Goal: Task Accomplishment & Management: Complete application form

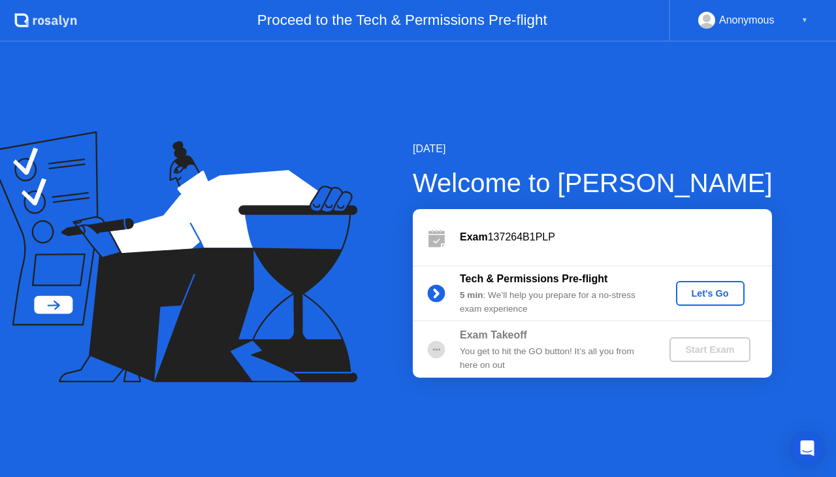
click at [724, 292] on div "Let's Go" at bounding box center [710, 293] width 58 height 10
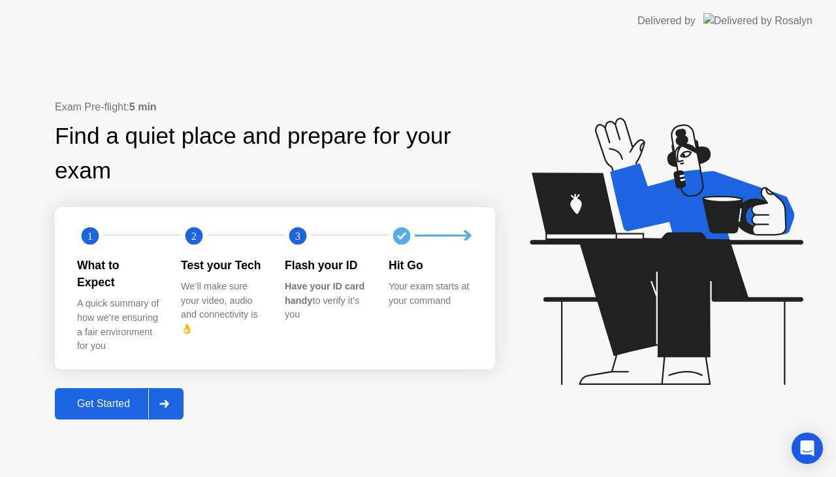
click at [106, 398] on div "Get Started" at bounding box center [103, 404] width 89 height 12
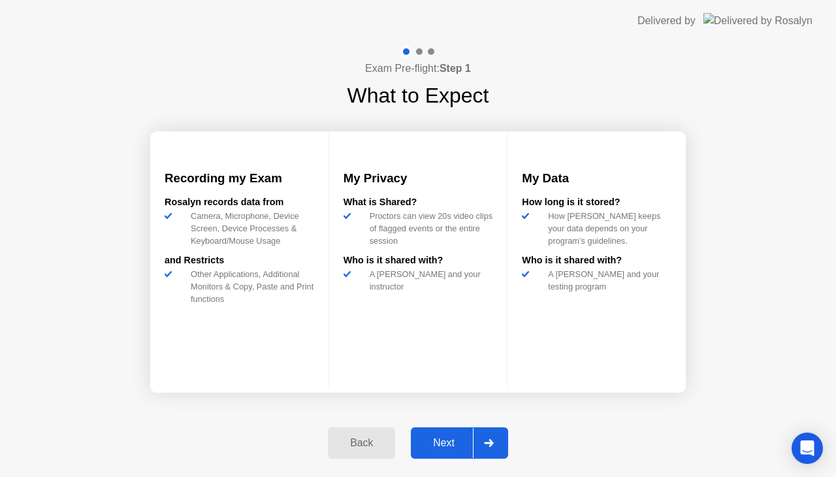
click at [447, 437] on div "Next" at bounding box center [444, 443] width 58 height 12
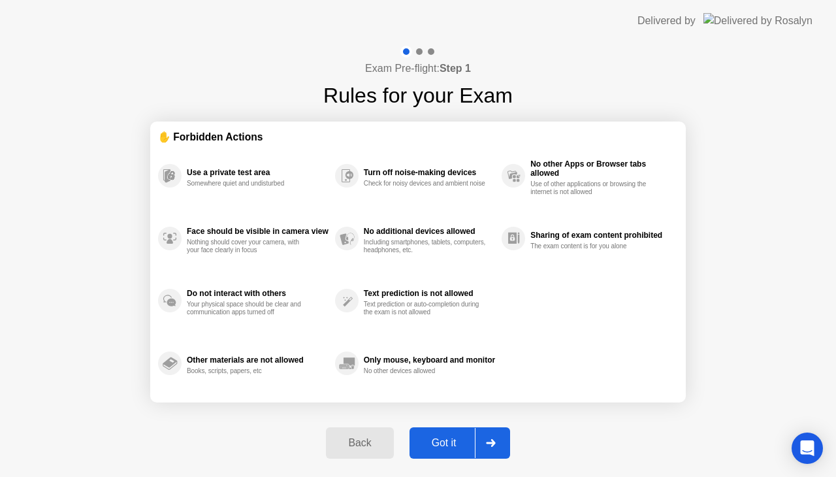
click at [448, 444] on div "Got it" at bounding box center [443, 443] width 61 height 12
select select "**********"
select select "*******"
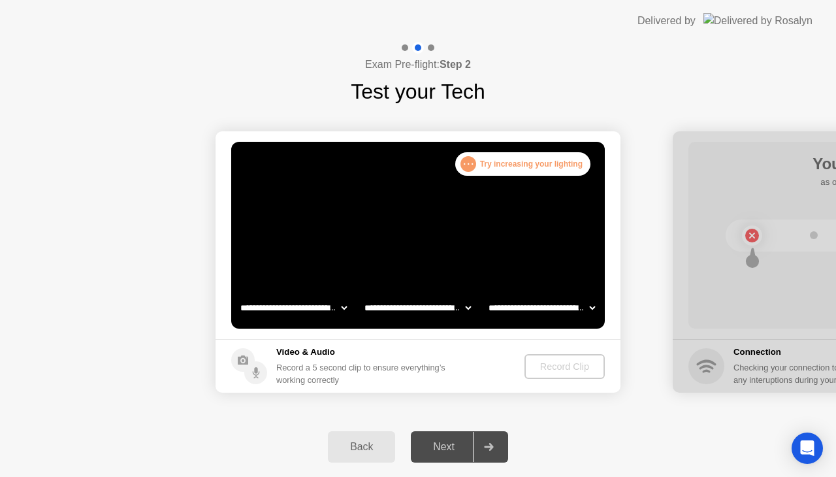
click at [448, 444] on div "Next" at bounding box center [444, 447] width 58 height 12
click at [345, 304] on select "**********" at bounding box center [294, 307] width 112 height 26
select select "**********"
click at [238, 294] on select "**********" at bounding box center [294, 307] width 112 height 26
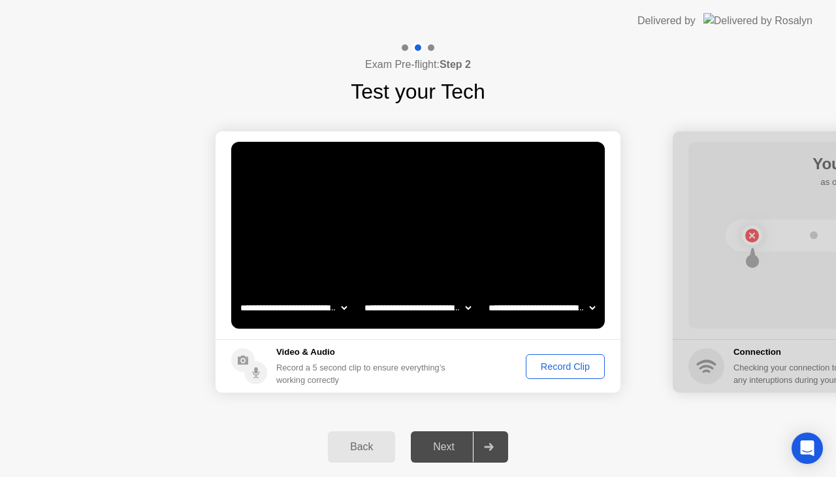
click at [572, 365] on div "Record Clip" at bounding box center [565, 366] width 70 height 10
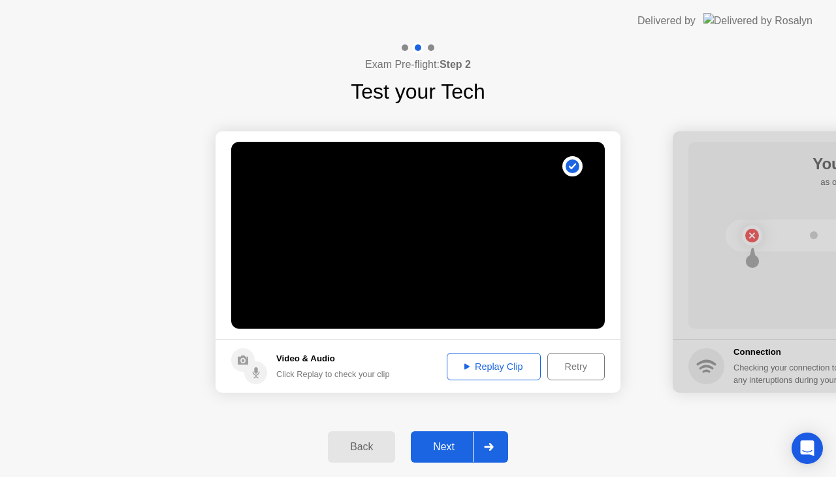
click at [450, 444] on div "Next" at bounding box center [444, 447] width 58 height 12
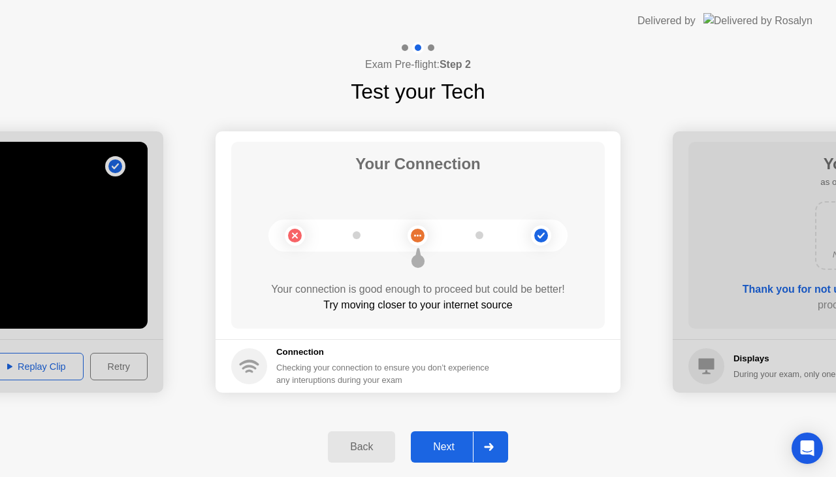
click at [450, 444] on div "Next" at bounding box center [444, 447] width 58 height 12
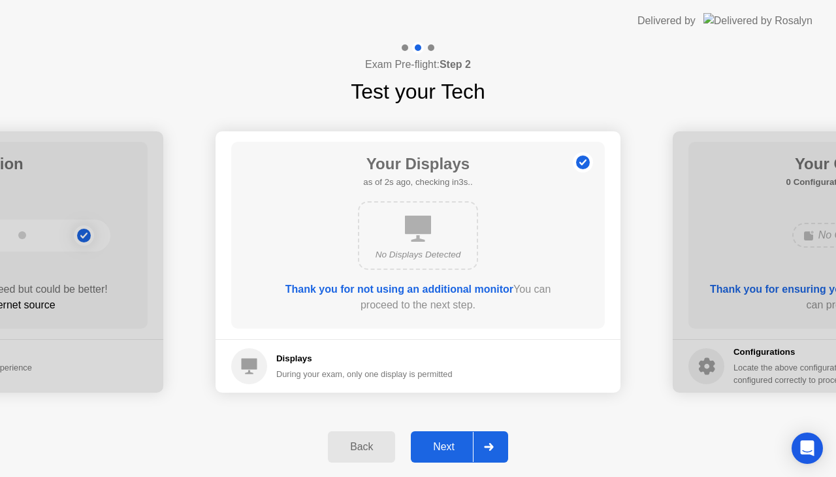
click at [450, 444] on div "Next" at bounding box center [444, 447] width 58 height 12
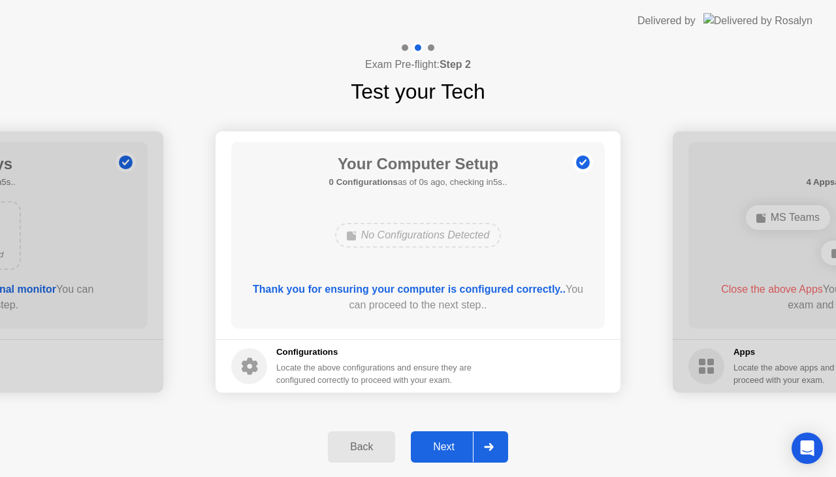
click at [450, 444] on div "Next" at bounding box center [444, 447] width 58 height 12
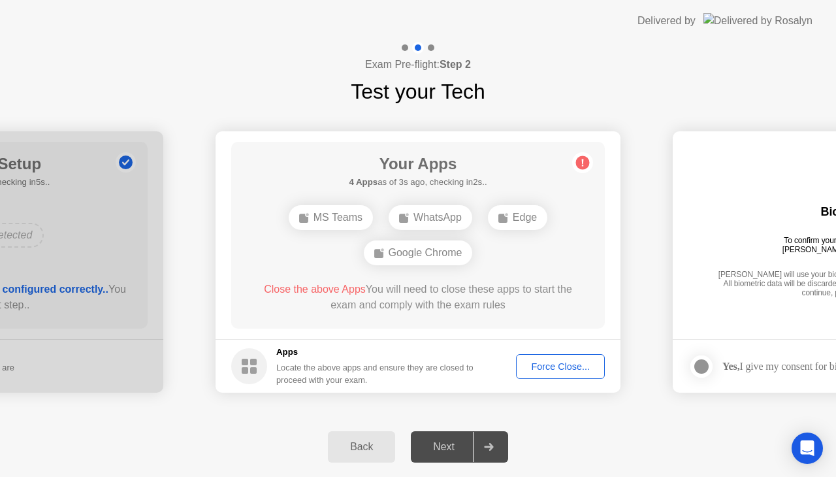
click at [554, 367] on div "Force Close..." at bounding box center [560, 366] width 80 height 10
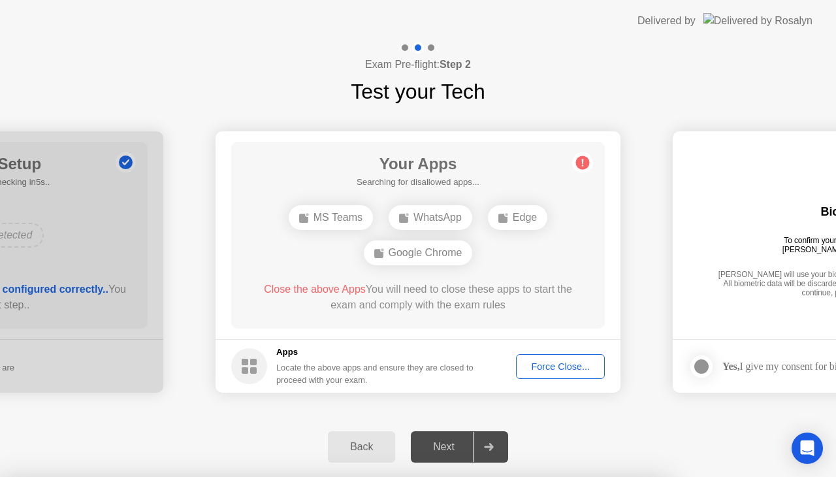
click at [559, 365] on div "Force Close..." at bounding box center [560, 366] width 80 height 10
click at [450, 441] on div "Next" at bounding box center [444, 447] width 58 height 12
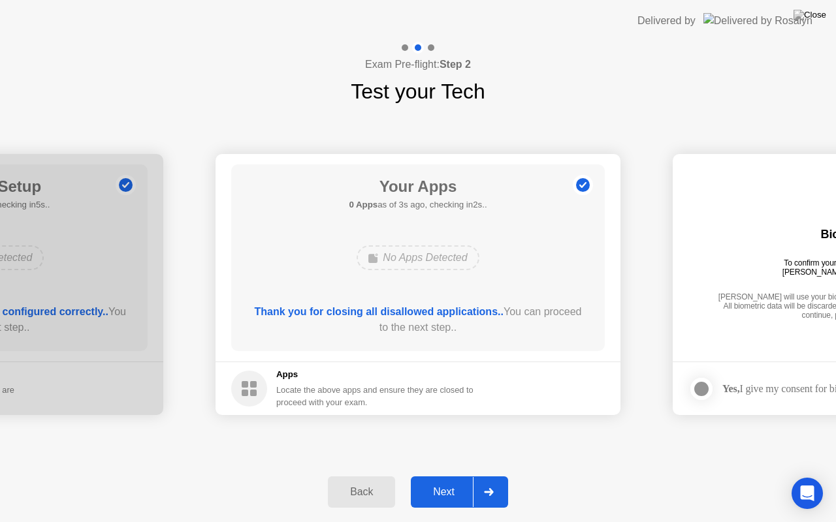
click at [445, 476] on div "Next" at bounding box center [444, 492] width 58 height 12
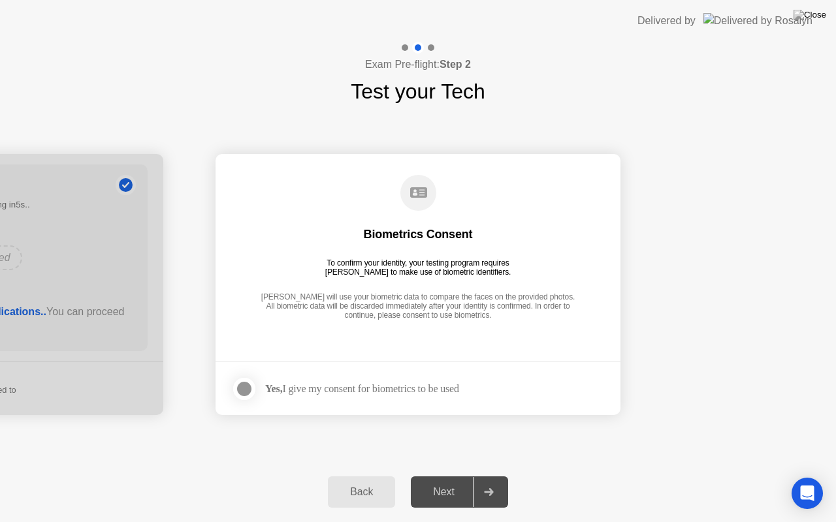
click at [240, 388] on div at bounding box center [244, 389] width 16 height 16
click at [450, 476] on div "Next" at bounding box center [444, 492] width 58 height 12
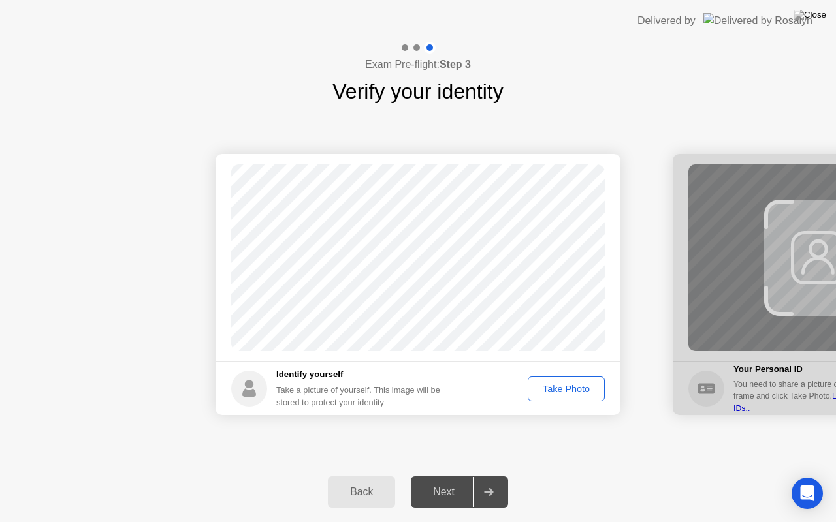
click at [563, 390] on div "Take Photo" at bounding box center [566, 389] width 68 height 10
click at [445, 476] on div "Next" at bounding box center [444, 492] width 58 height 12
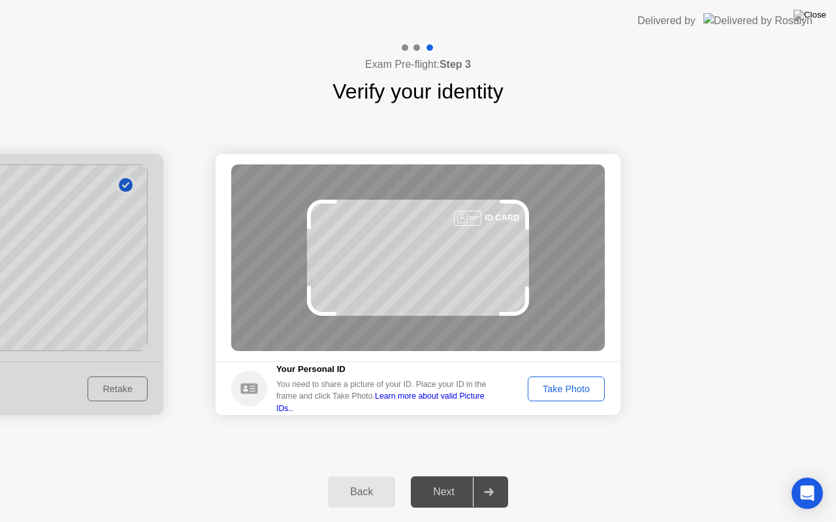
click at [556, 387] on div "Take Photo" at bounding box center [566, 389] width 68 height 10
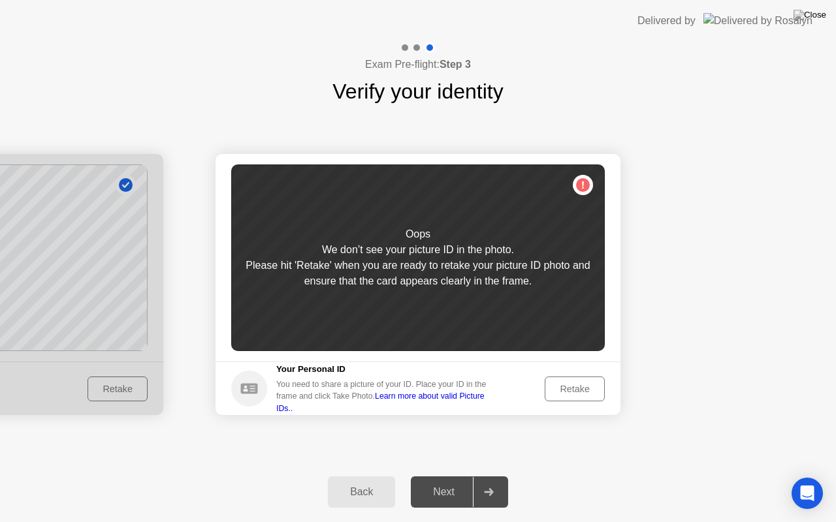
click at [360, 476] on div "Back" at bounding box center [361, 492] width 59 height 12
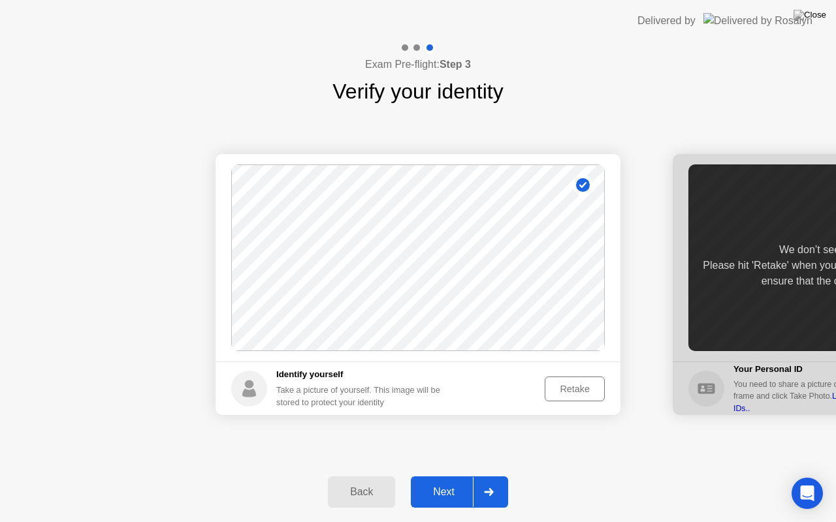
click at [448, 476] on div "Next" at bounding box center [444, 492] width 58 height 12
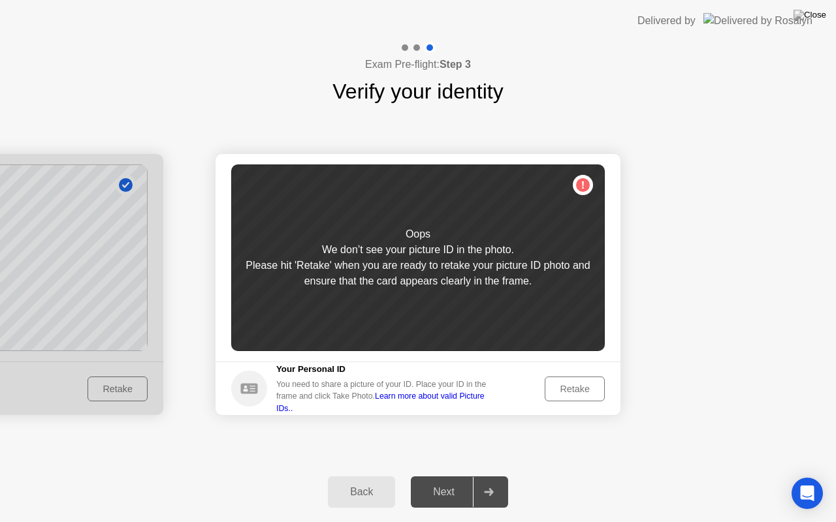
click at [569, 390] on div "Retake" at bounding box center [574, 389] width 51 height 10
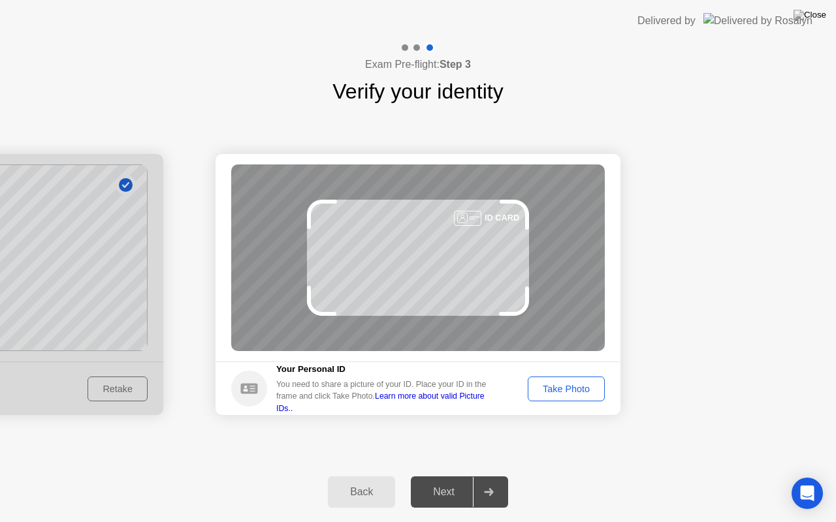
click at [562, 384] on div "Take Photo" at bounding box center [566, 389] width 68 height 10
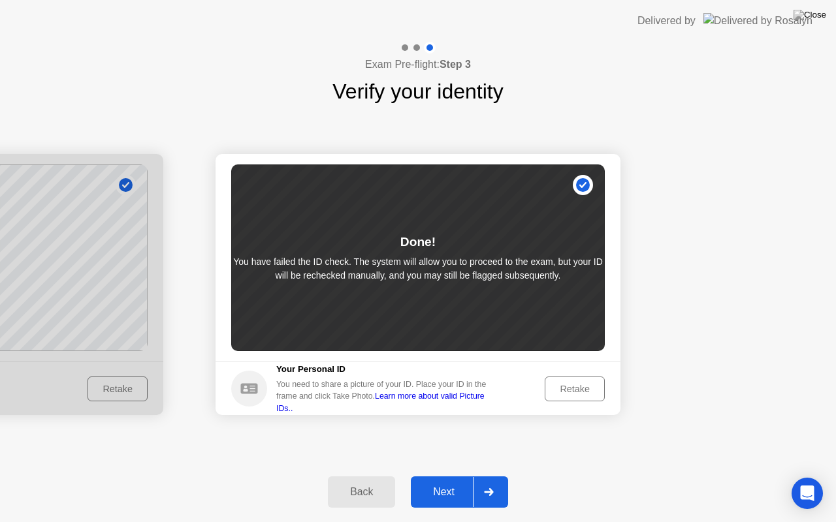
click at [443, 476] on div "Next" at bounding box center [444, 492] width 58 height 12
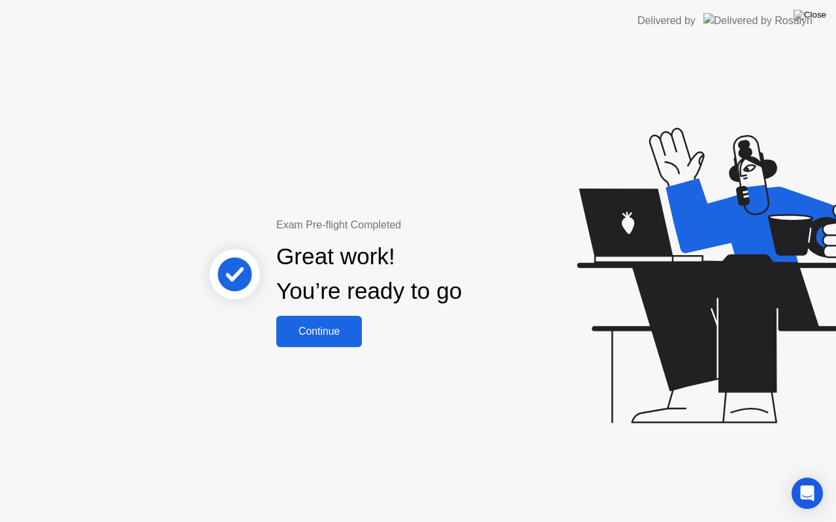
click at [315, 332] on div "Continue" at bounding box center [319, 332] width 78 height 12
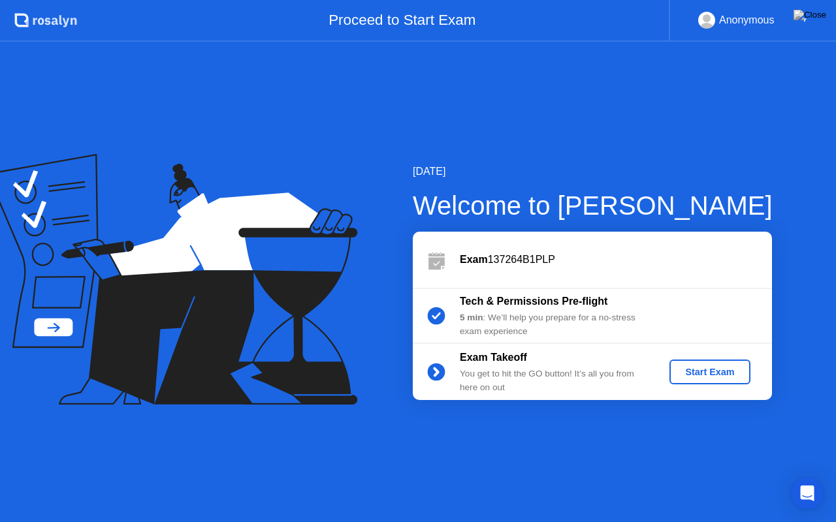
click at [709, 369] on div "Start Exam" at bounding box center [709, 372] width 70 height 10
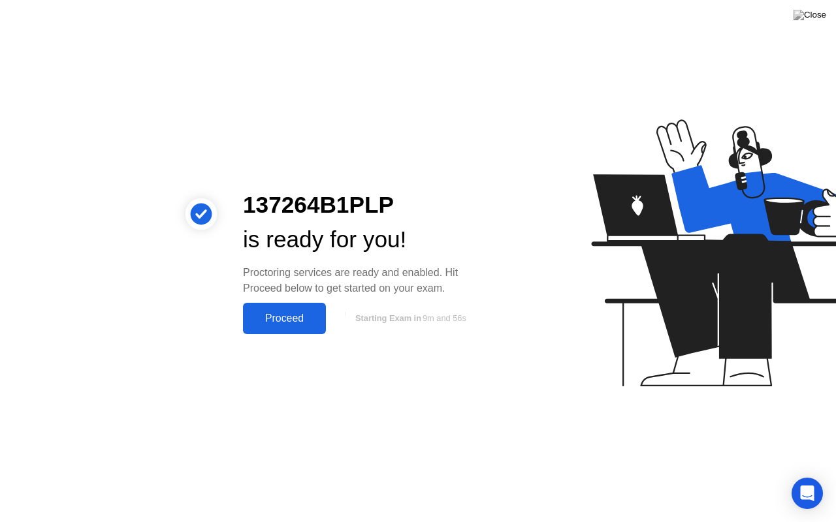
click at [275, 322] on div "Proceed" at bounding box center [284, 319] width 75 height 12
